Goal: Find specific page/section: Find specific page/section

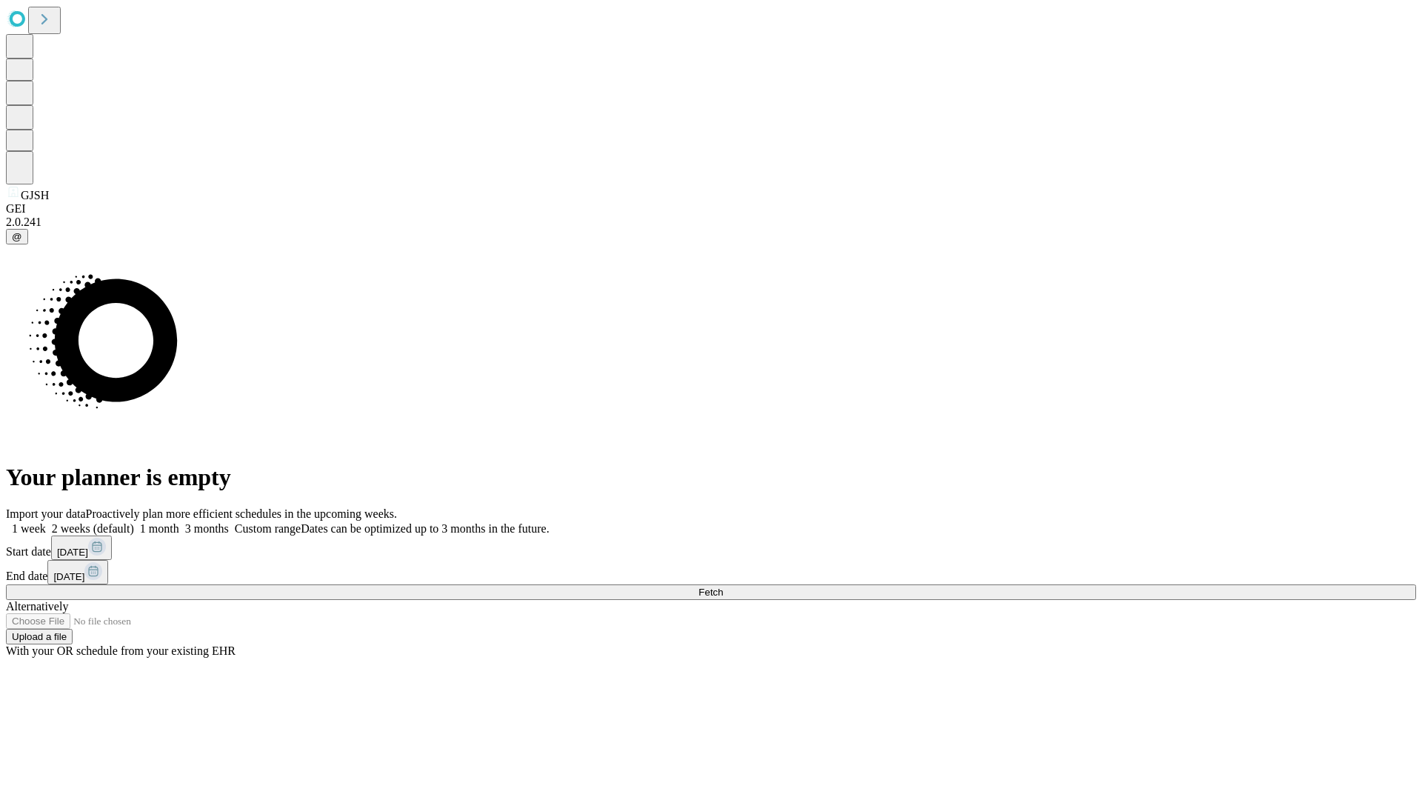
click at [723, 586] on span "Fetch" at bounding box center [710, 591] width 24 height 11
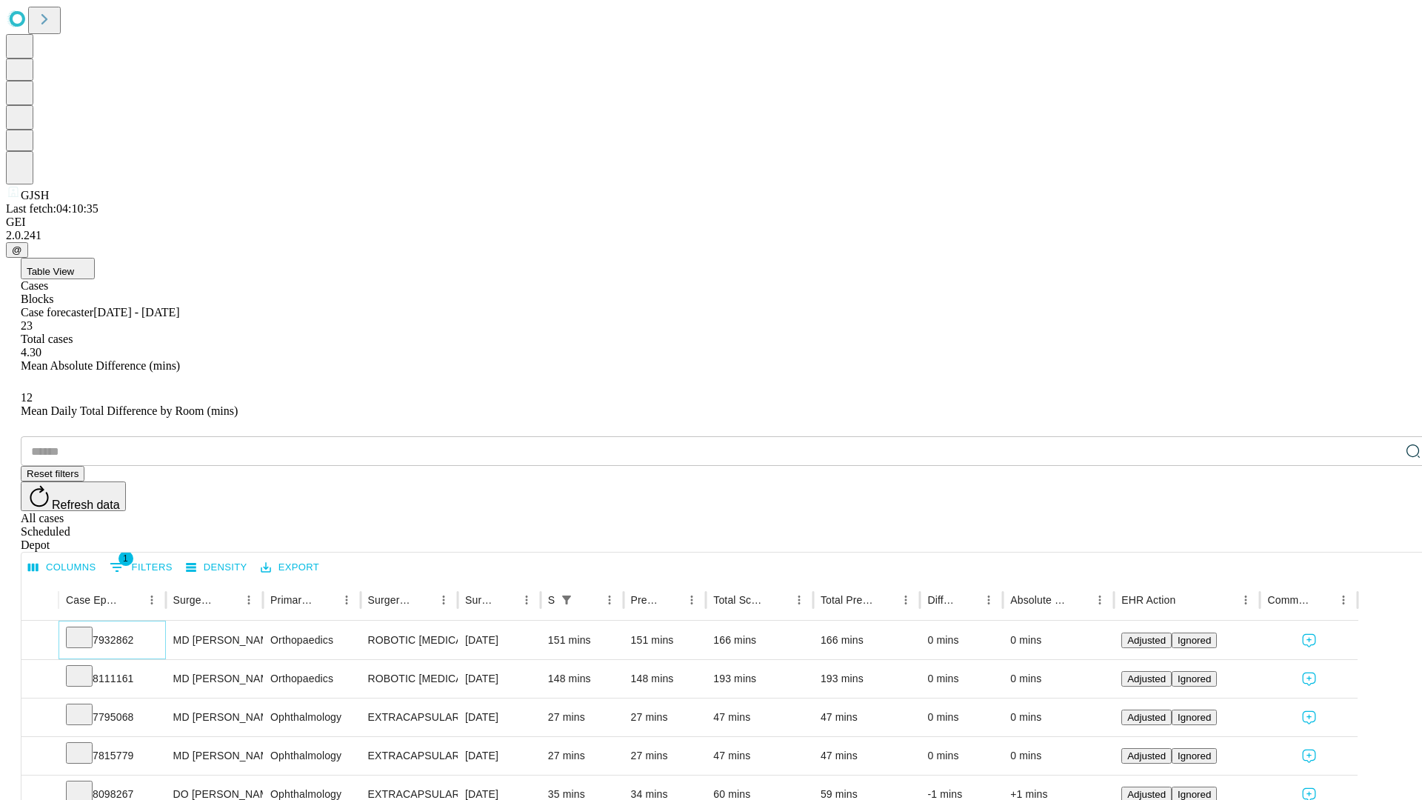
click at [87, 629] on icon at bounding box center [79, 636] width 15 height 15
